Goal: Navigation & Orientation: Understand site structure

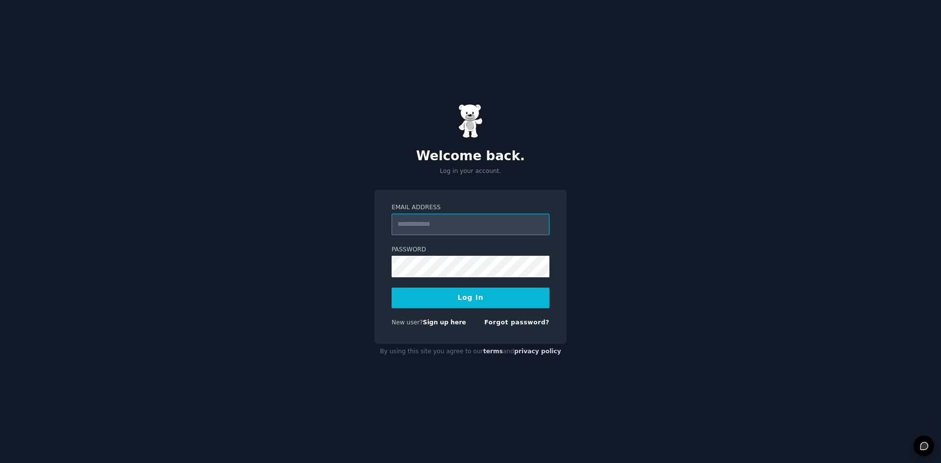
type input "**********"
click at [455, 298] on button "Log In" at bounding box center [471, 298] width 158 height 21
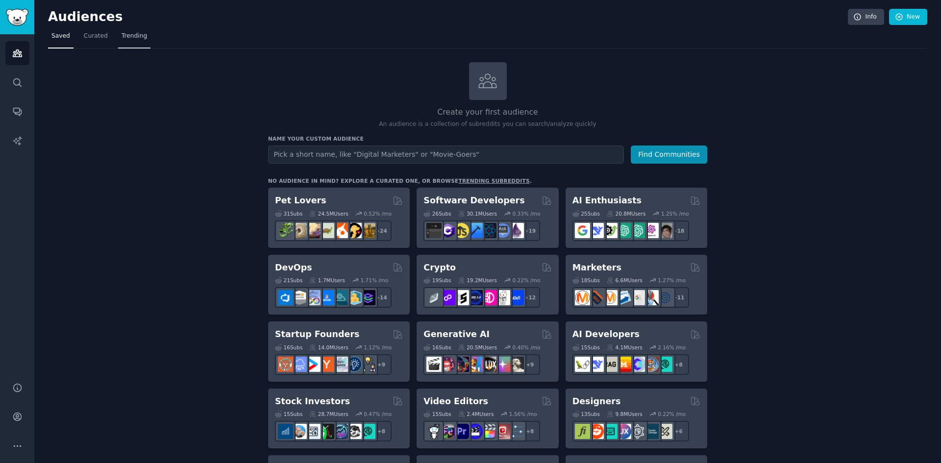
click at [130, 38] on span "Trending" at bounding box center [134, 36] width 25 height 9
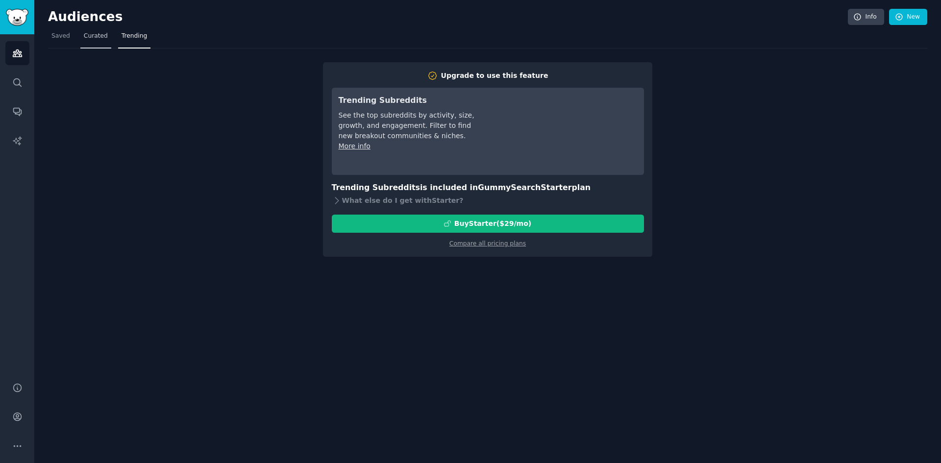
click at [102, 31] on link "Curated" at bounding box center [95, 38] width 31 height 20
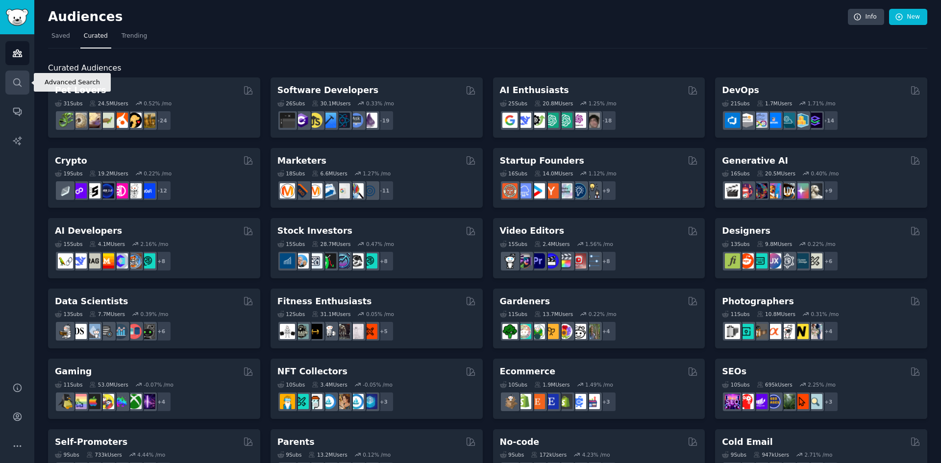
click at [22, 80] on icon "Sidebar" at bounding box center [17, 82] width 10 height 10
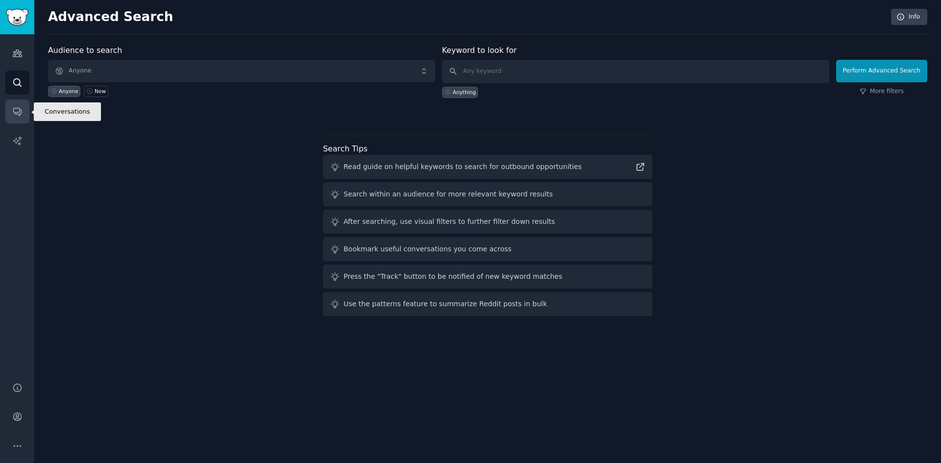
click at [23, 112] on link "Conversations" at bounding box center [17, 111] width 24 height 24
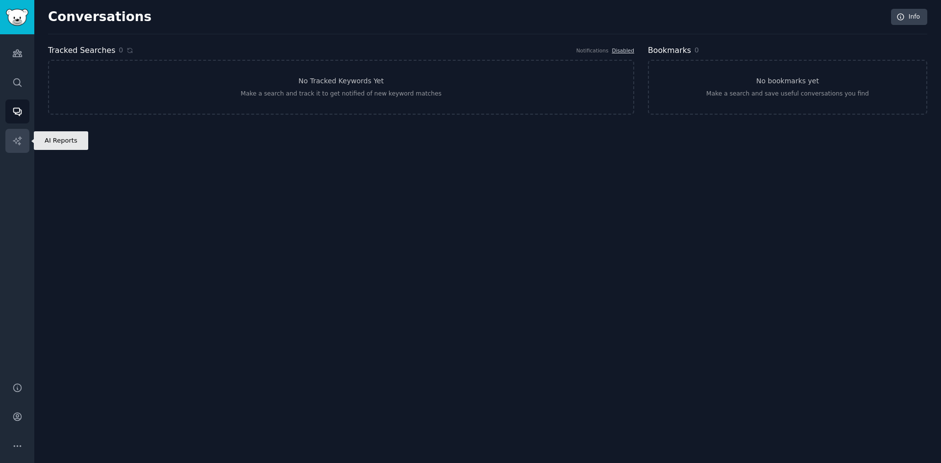
click at [20, 138] on icon "Sidebar" at bounding box center [17, 141] width 10 height 10
